Goal: Find specific fact: Find specific fact

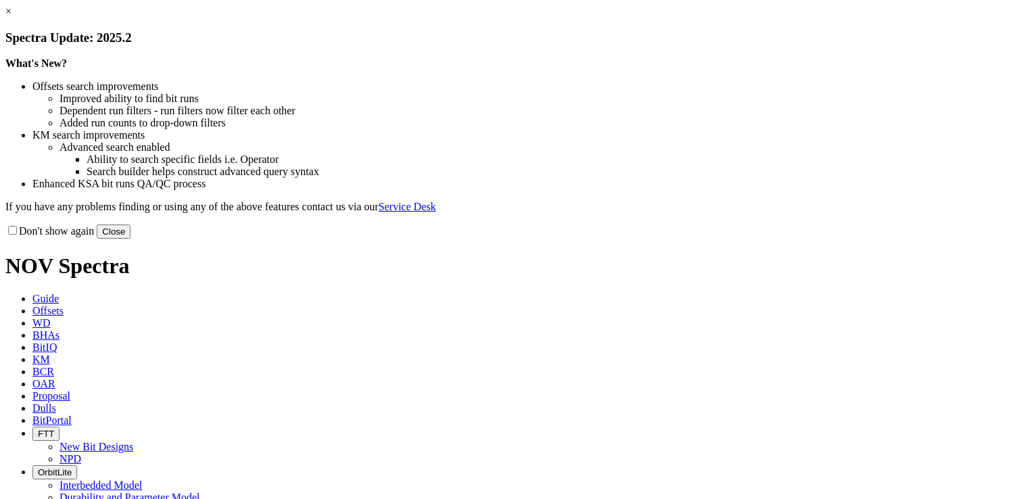
click at [11, 17] on link "×" at bounding box center [8, 10] width 6 height 11
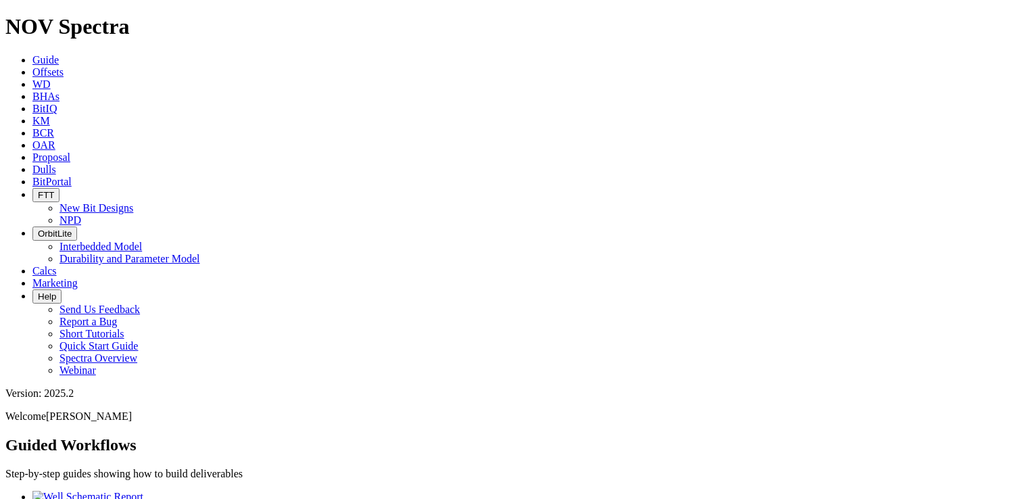
click at [32, 66] on icon at bounding box center [32, 71] width 0 height 11
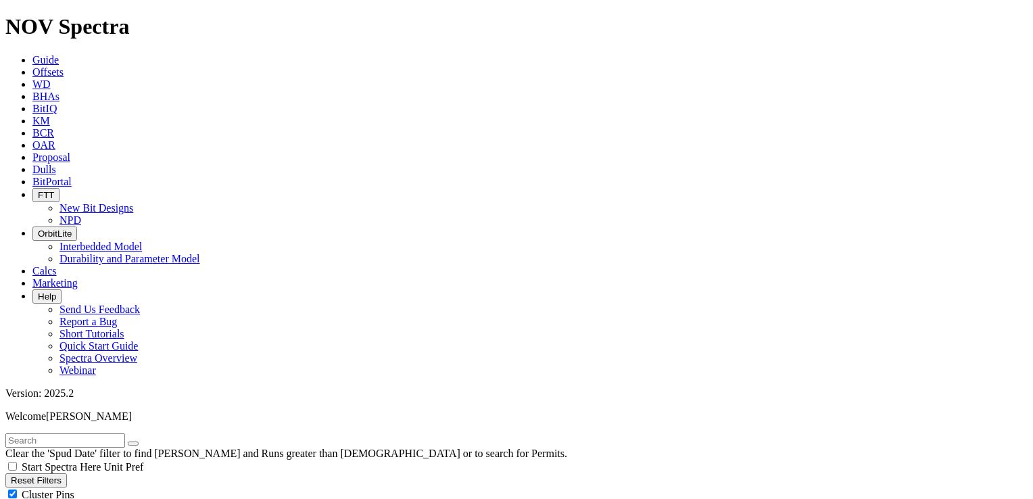
click at [32, 164] on icon at bounding box center [32, 169] width 0 height 11
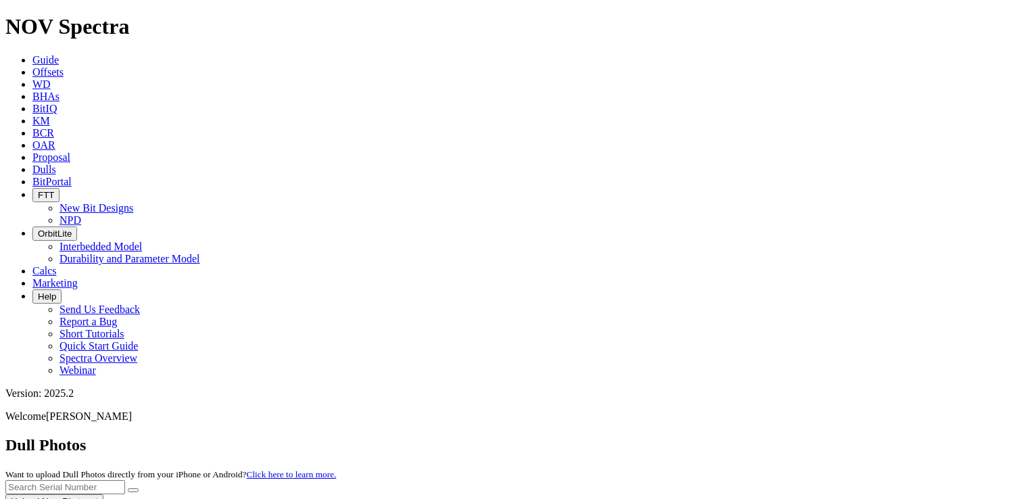
drag, startPoint x: 727, startPoint y: 58, endPoint x: 711, endPoint y: 65, distance: 17.6
click at [125, 480] on input "text" at bounding box center [65, 487] width 120 height 14
paste input "A313646"
type input "A313646"
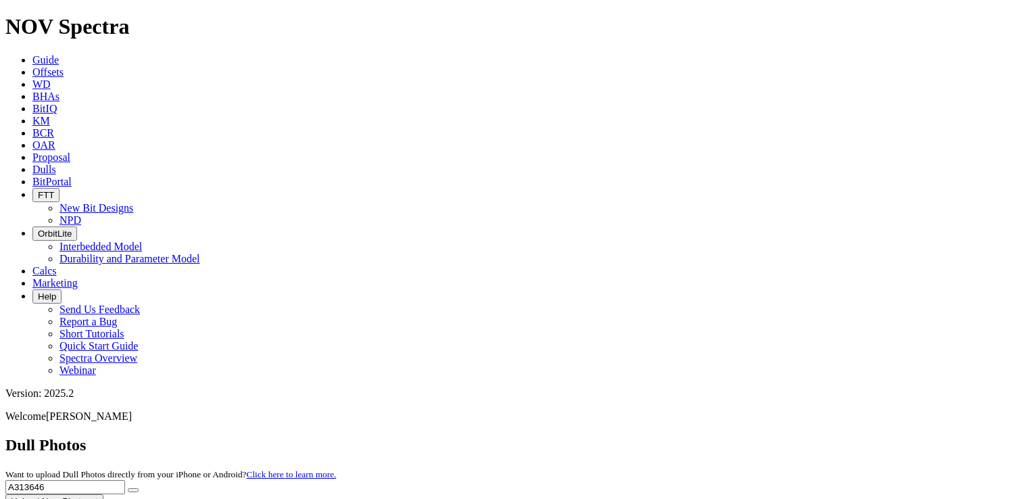
click at [139, 488] on button "submit" at bounding box center [133, 490] width 11 height 4
